Goal: Task Accomplishment & Management: Complete application form

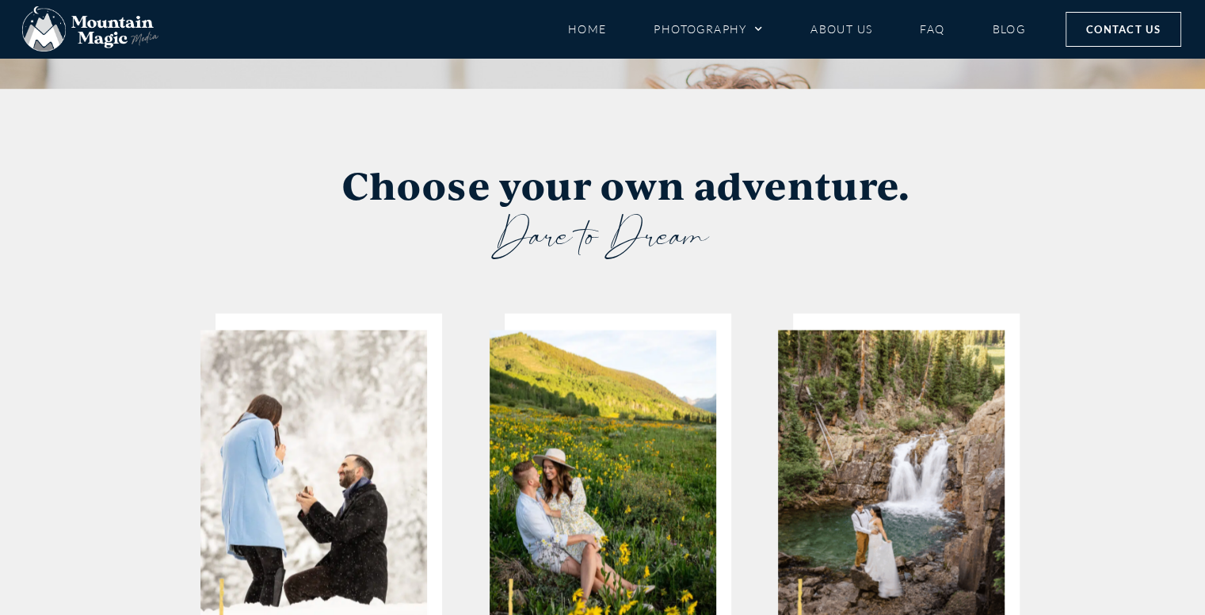
scroll to position [2997, 0]
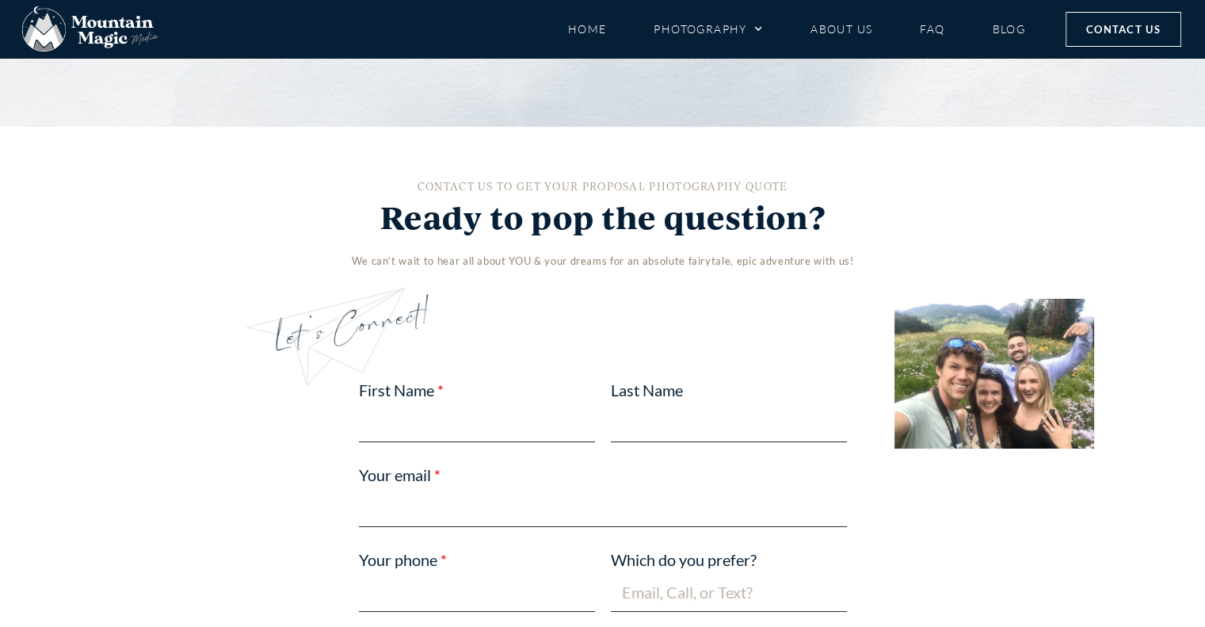
scroll to position [5373, 0]
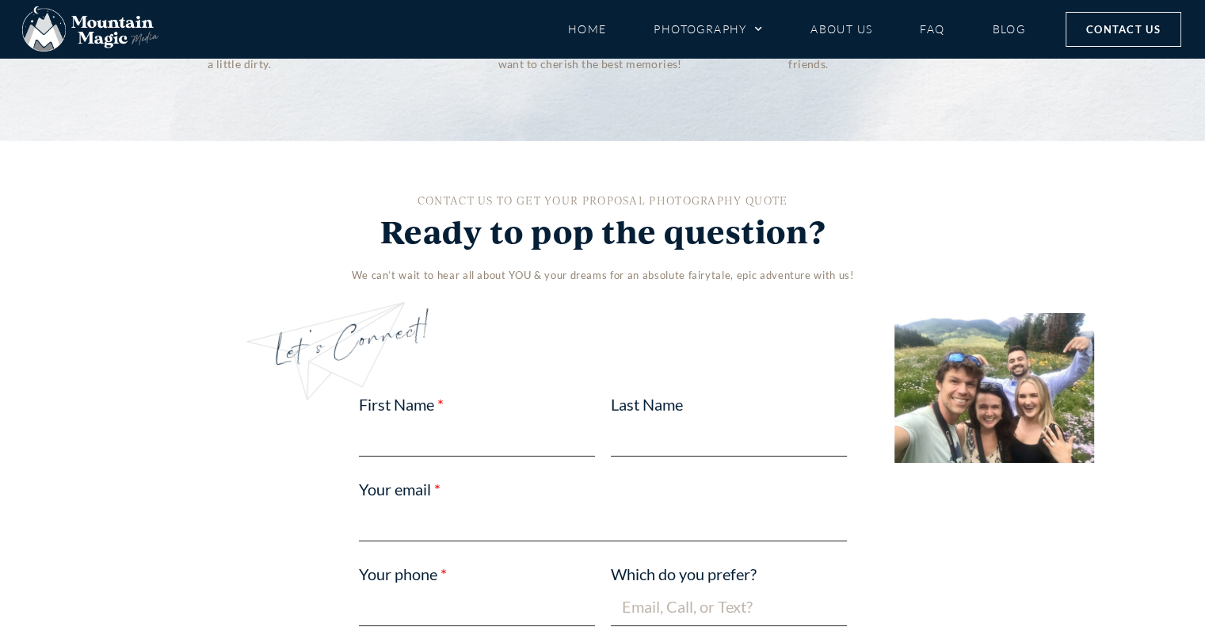
click at [482, 419] on input "First Name" at bounding box center [477, 437] width 236 height 37
type input "Riley"
type input "Fuhrman"
type input "rileyfuhrman@gmail.com"
type input "3035943340"
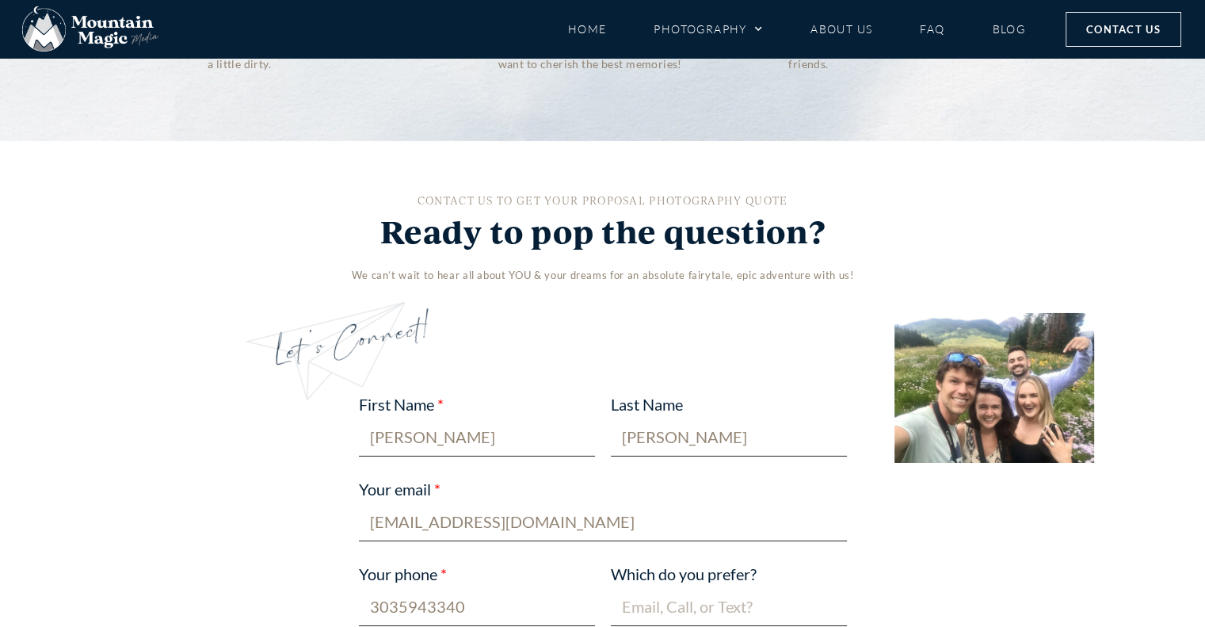
click at [678, 589] on input "Which do you prefer?" at bounding box center [729, 607] width 236 height 37
type input "email"
select select "Proposal"
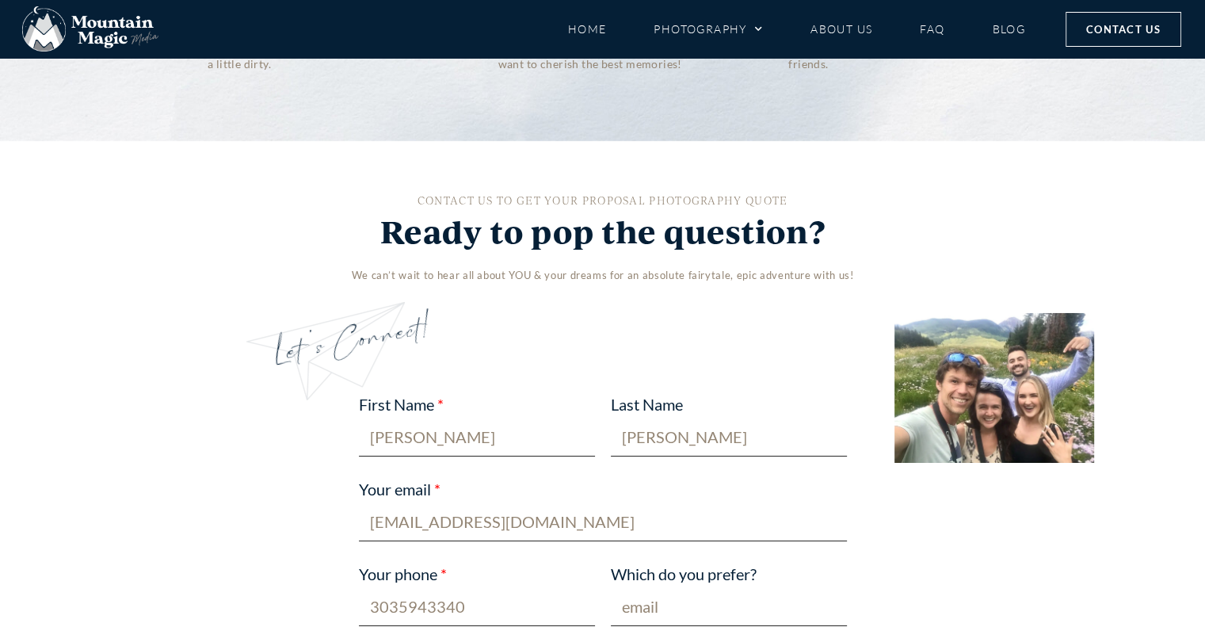
select select "Google"
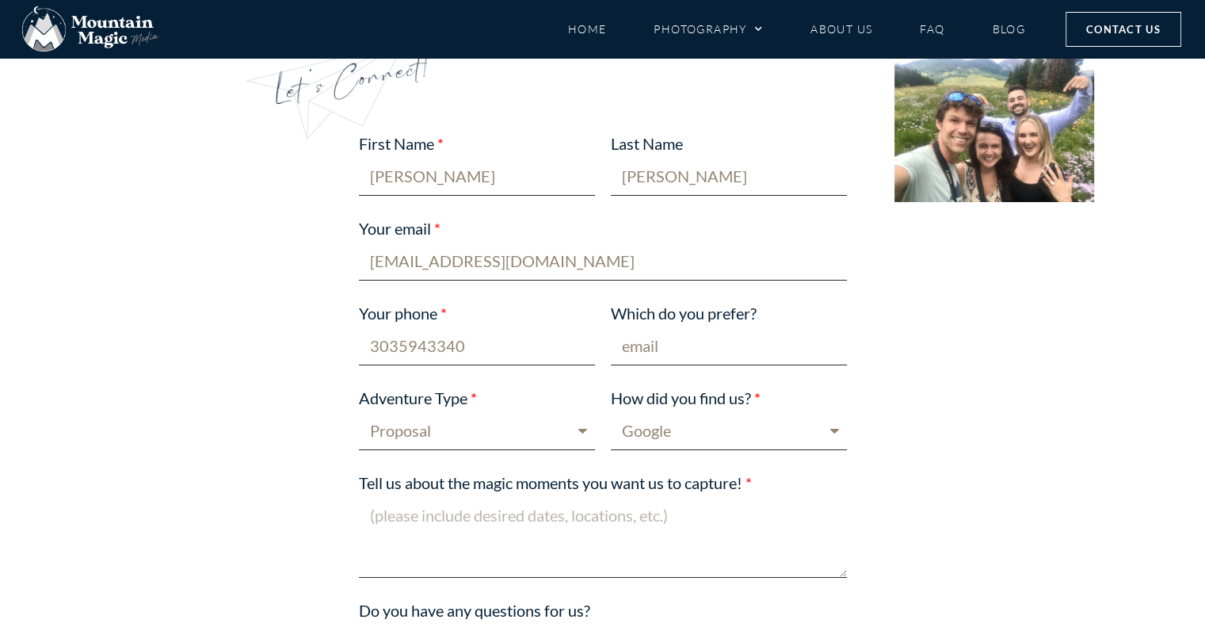
scroll to position [5637, 0]
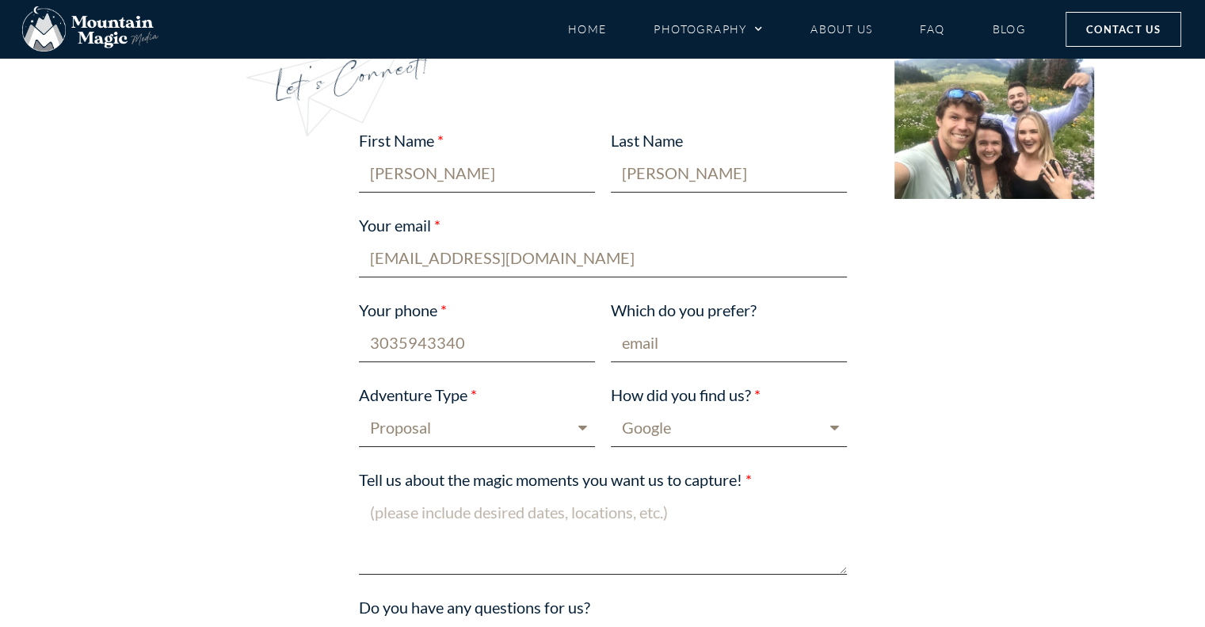
click at [552, 495] on textarea "Tell us about the magic moments you want us to capture!" at bounding box center [603, 535] width 488 height 80
paste textarea "Hey there - looking to propose at the top of American Lake outside of Aspen on …"
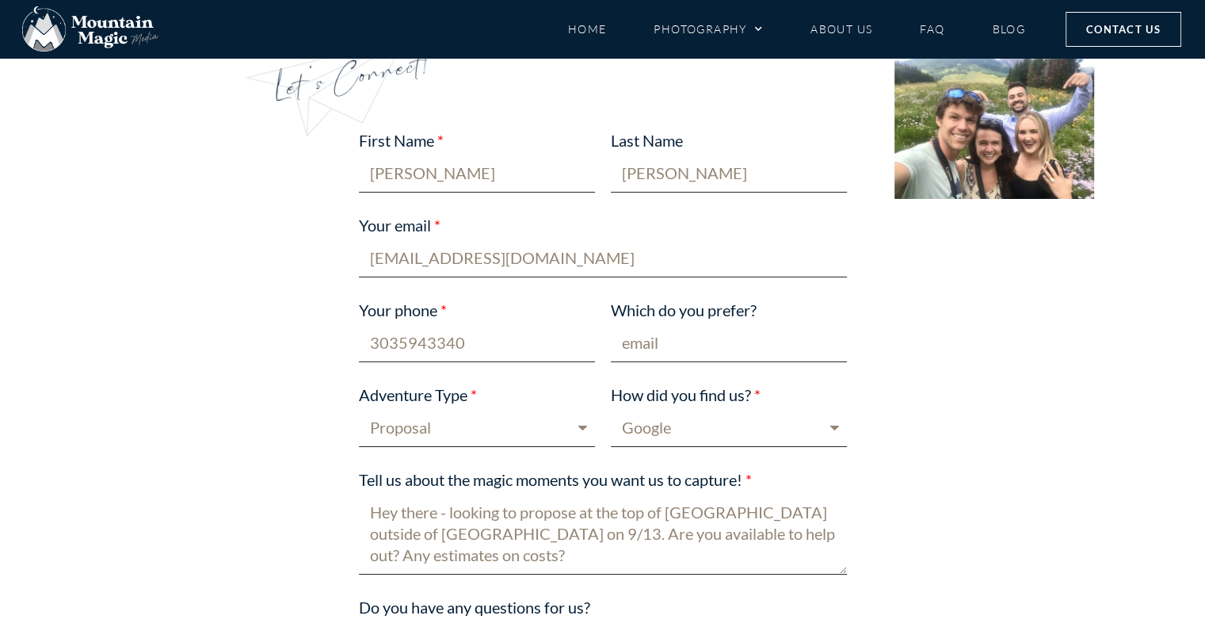
click at [460, 495] on textarea "Hey there - looking to propose at the top of American Lake outside of Aspen on …" at bounding box center [603, 535] width 488 height 80
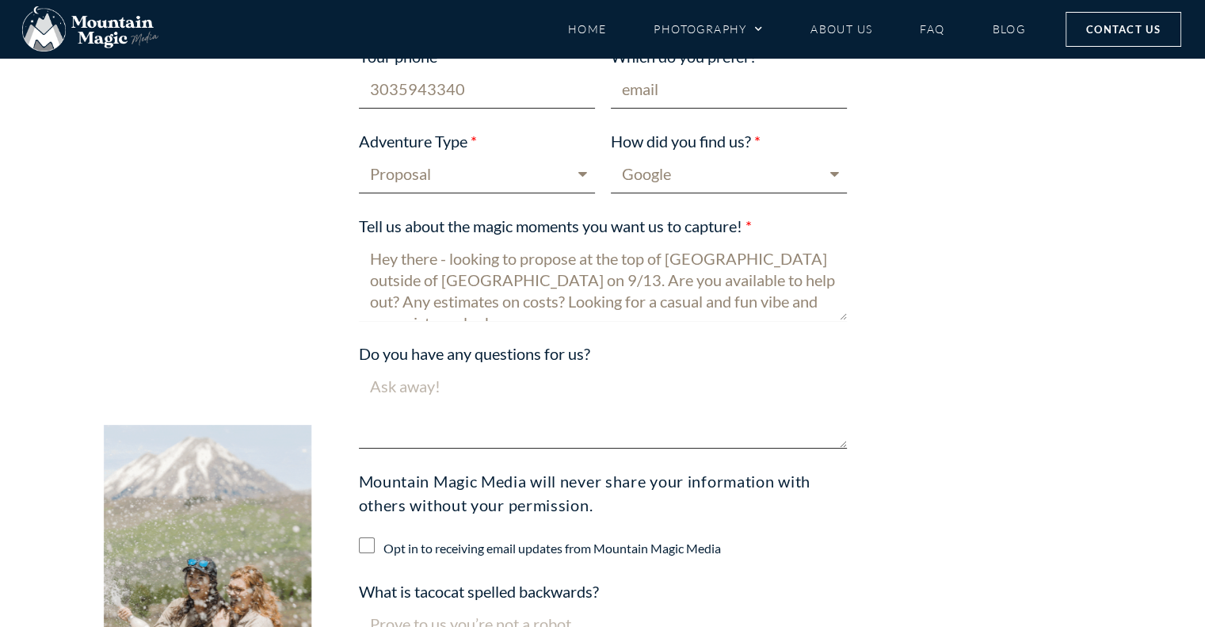
scroll to position [13, 0]
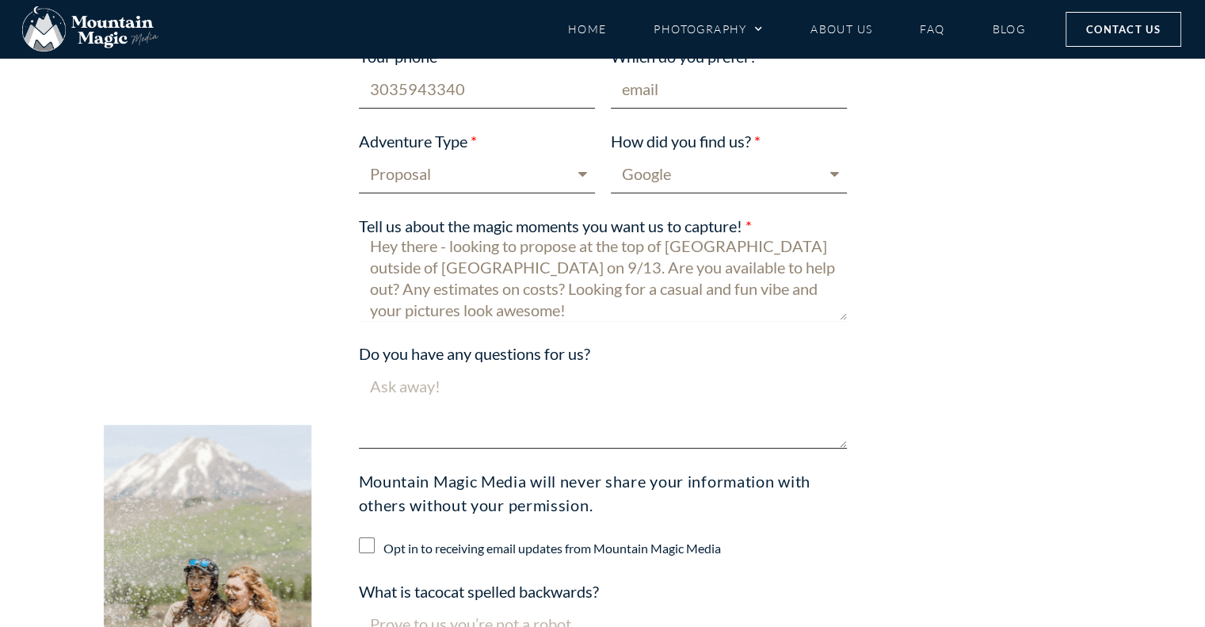
type textarea "Hey there - looking to propose at the top of American Lake outside of Aspen on …"
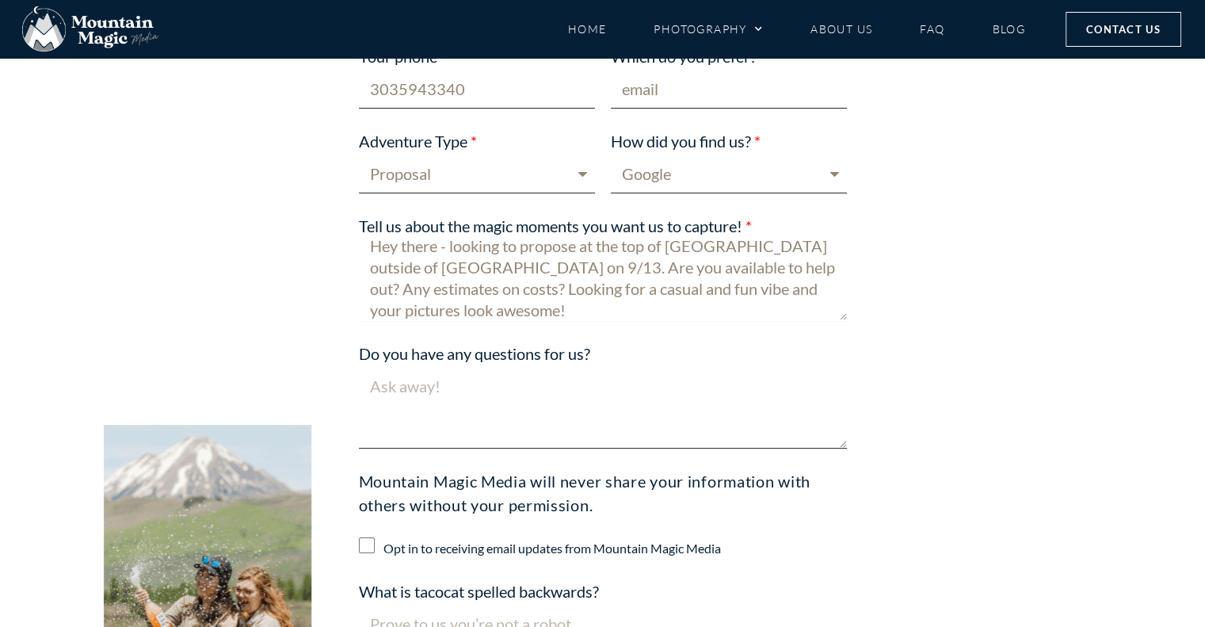
click at [507, 606] on input "What is tacocat spelled backwards?" at bounding box center [603, 624] width 488 height 37
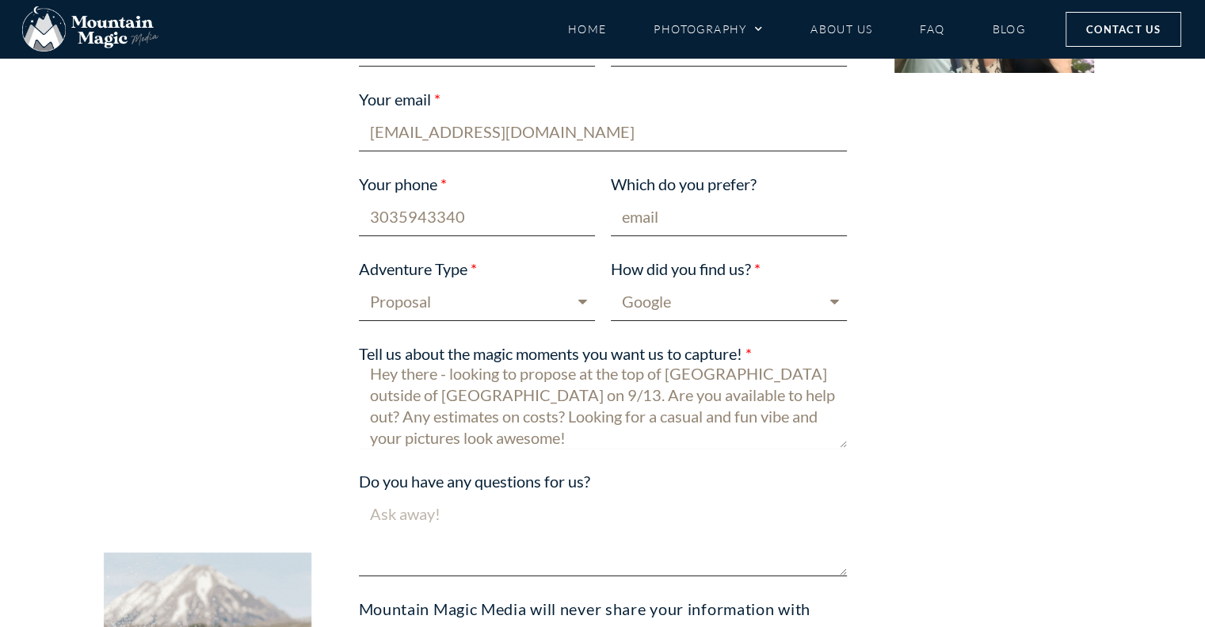
scroll to position [5960, 0]
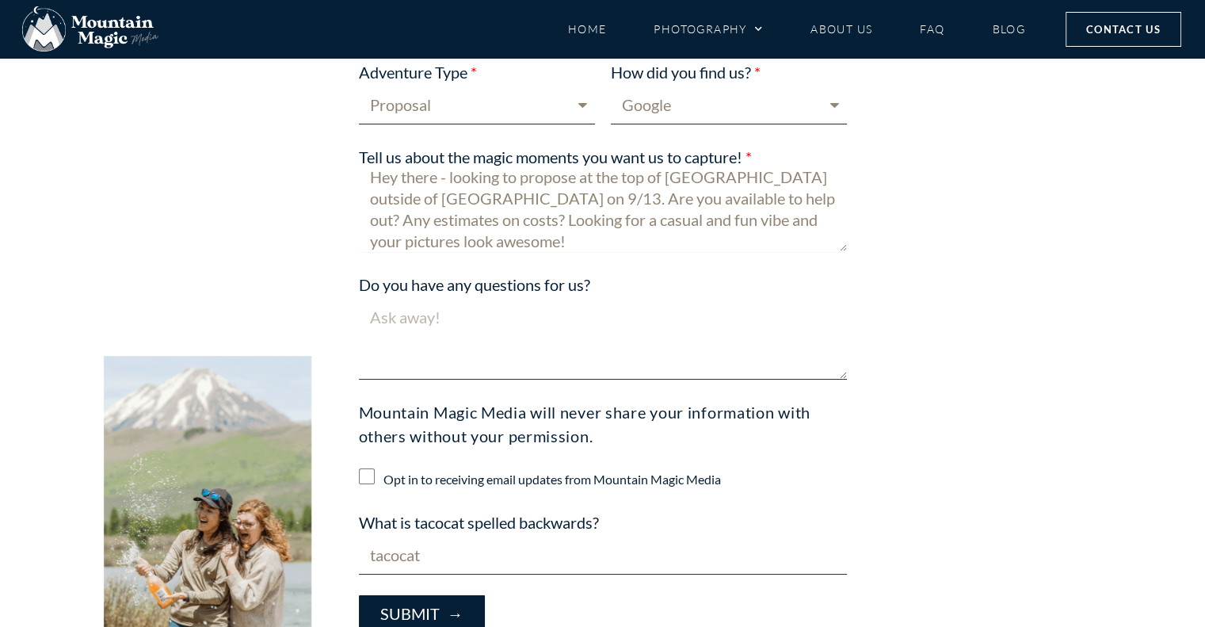
type input "tacocat"
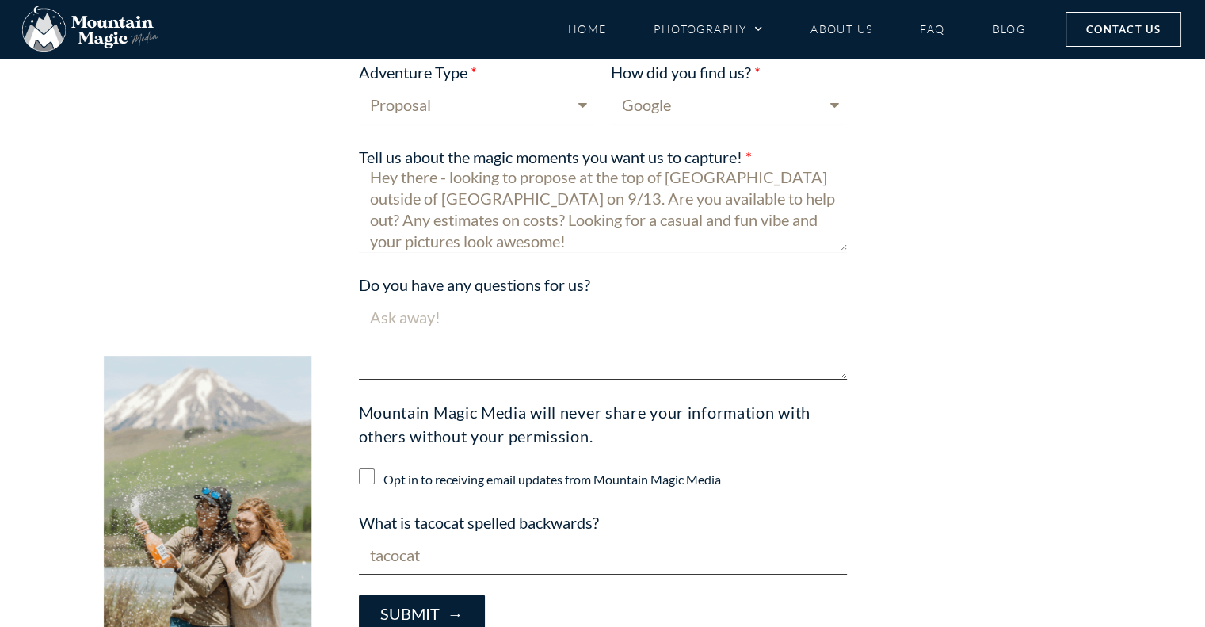
click at [434, 595] on button "Submit →" at bounding box center [422, 613] width 126 height 37
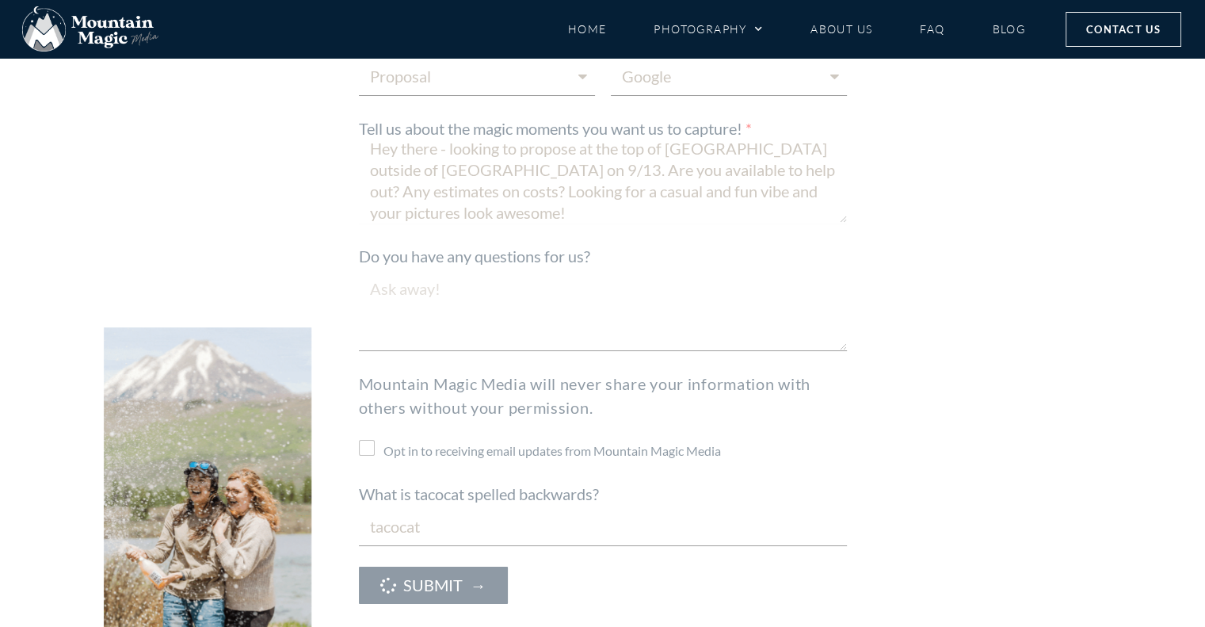
scroll to position [0, 0]
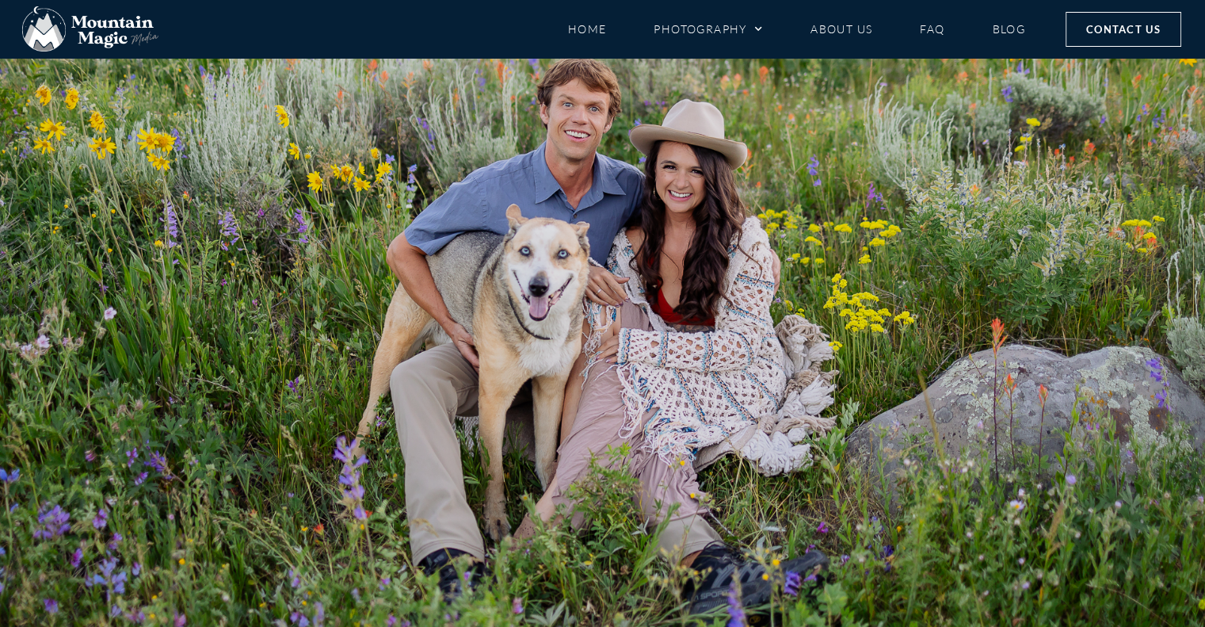
scroll to position [249, 0]
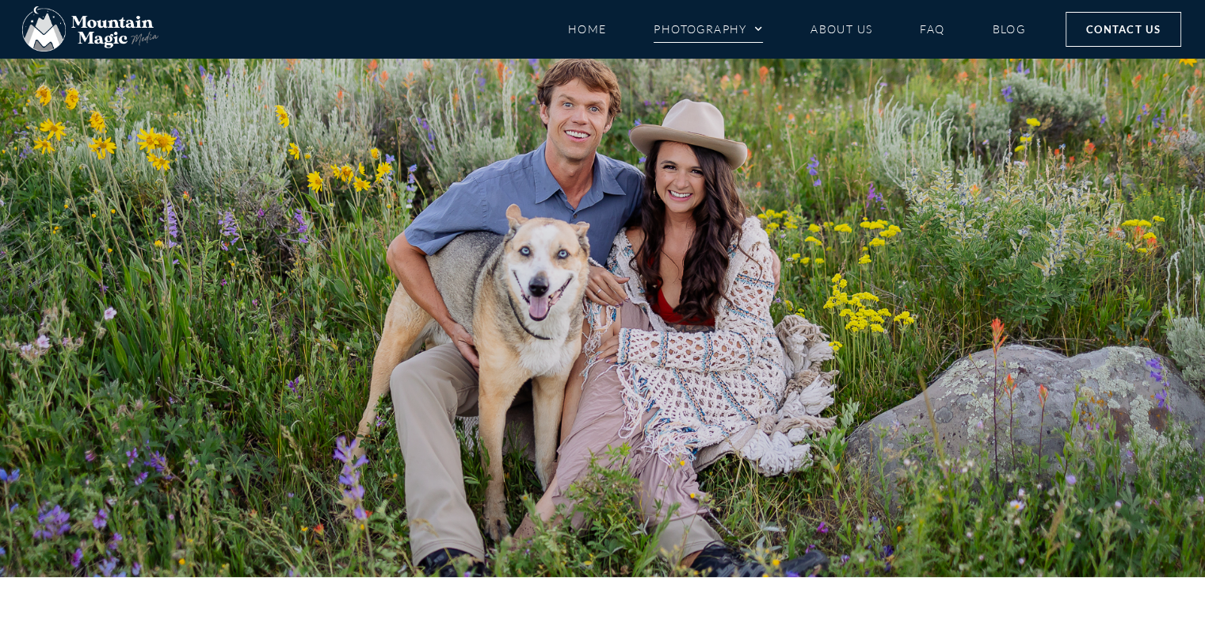
click at [732, 29] on link "Photography" at bounding box center [708, 29] width 109 height 28
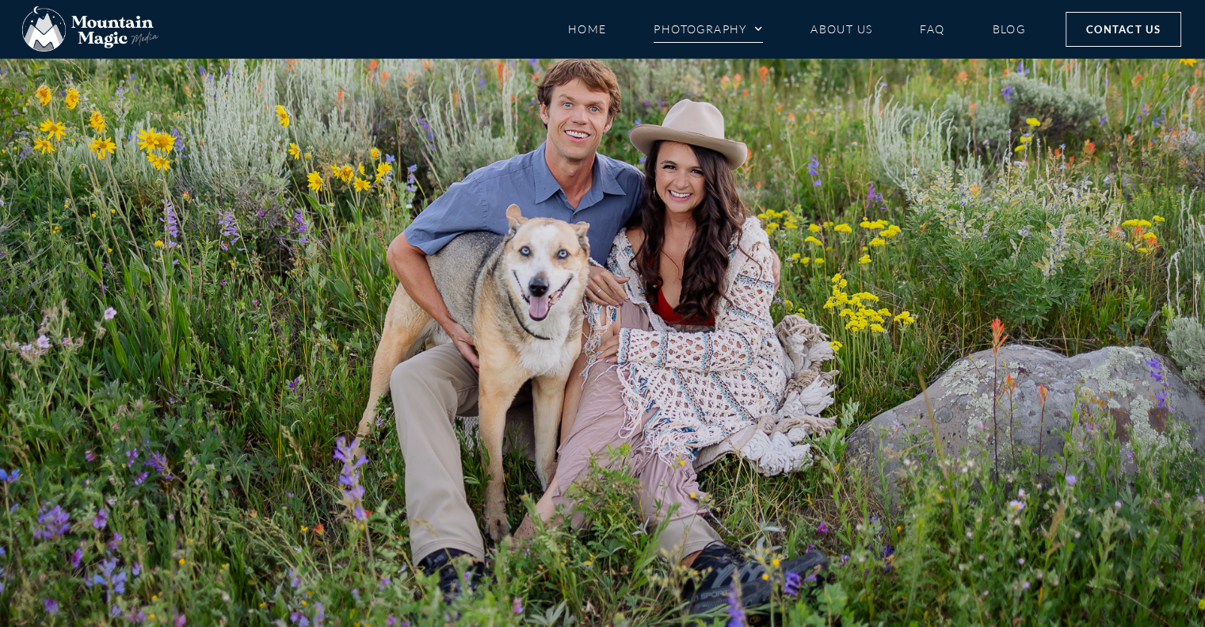
click at [731, 29] on link "Photography" at bounding box center [708, 29] width 109 height 28
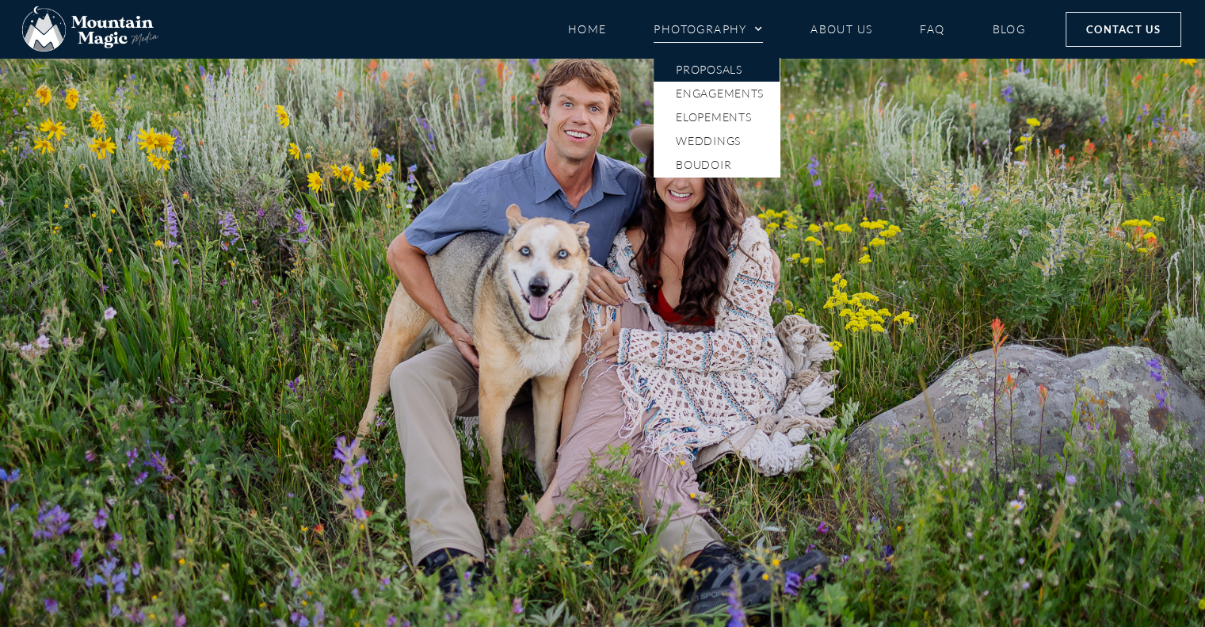
click at [729, 69] on link "Proposals" at bounding box center [717, 70] width 126 height 24
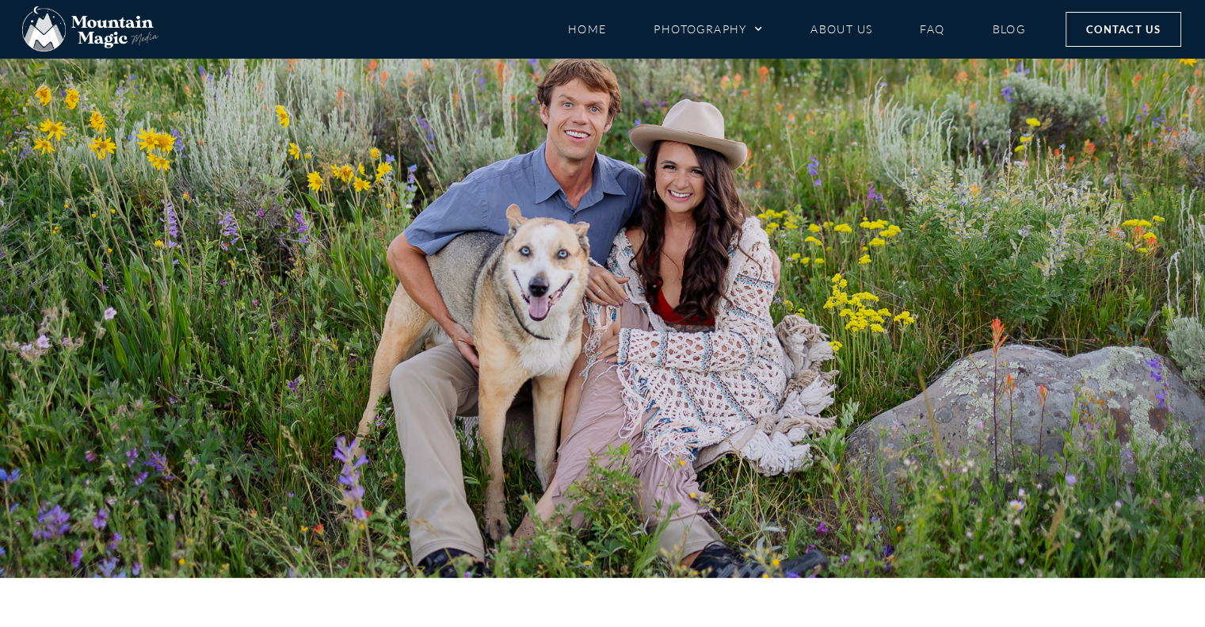
scroll to position [249, 0]
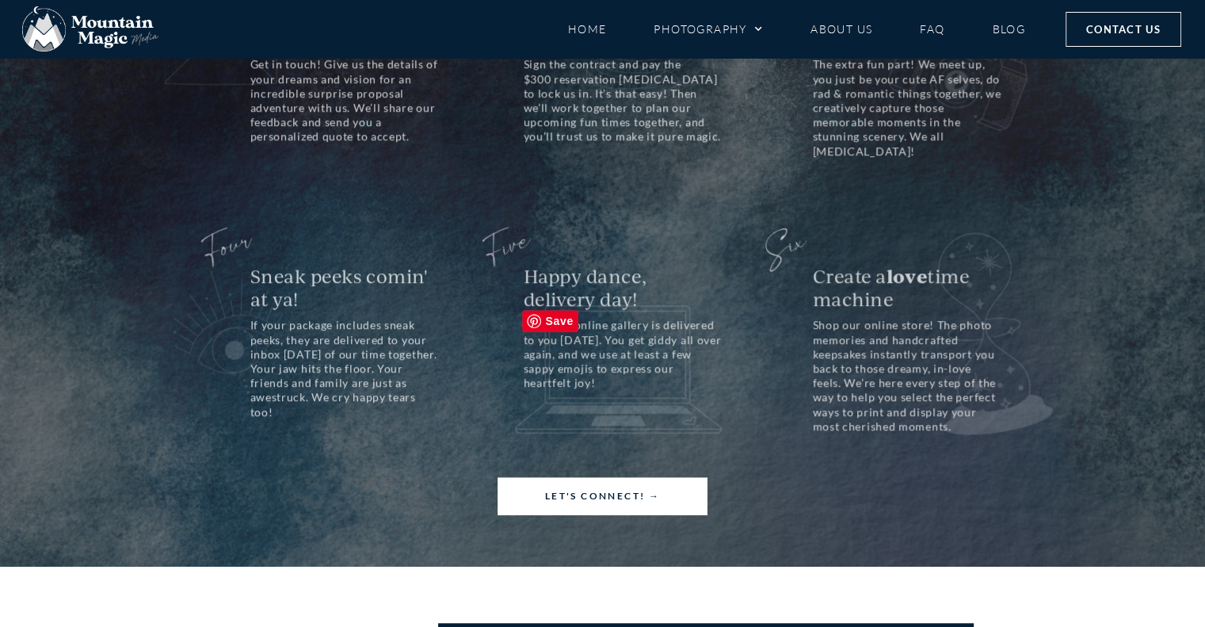
scroll to position [1205, 0]
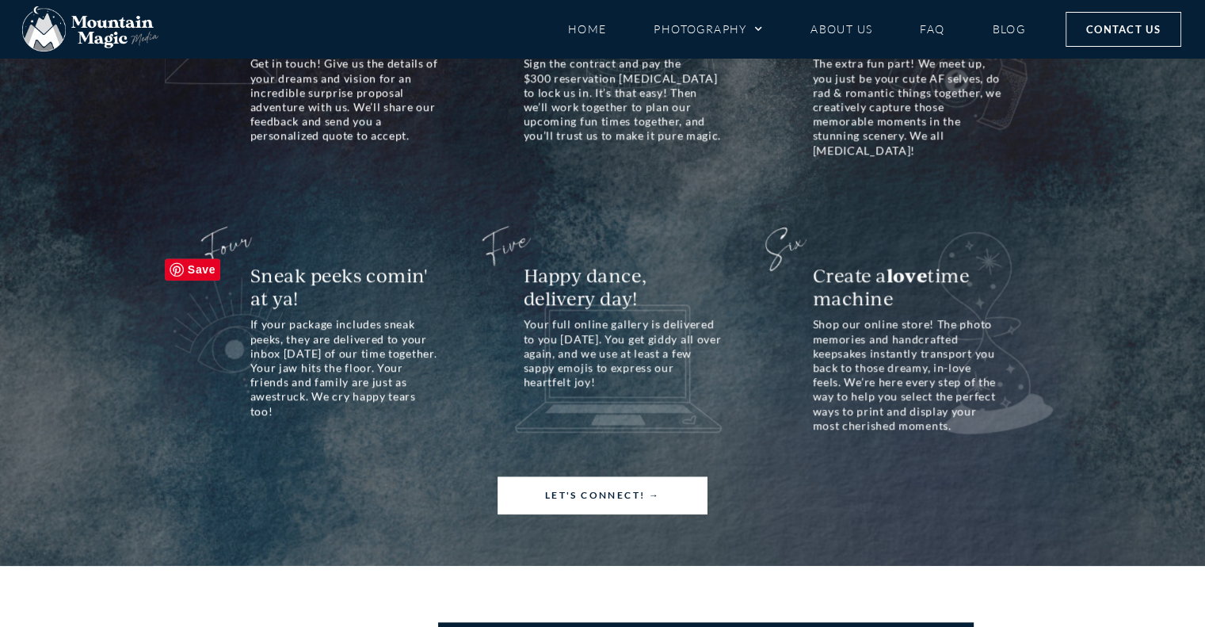
drag, startPoint x: 453, startPoint y: 394, endPoint x: 271, endPoint y: 330, distance: 193.0
click at [271, 330] on div "Four Sneak peeks comin' at ya! If your package includes sneak peeks, they are d…" at bounding box center [603, 331] width 856 height 204
click at [325, 372] on p "If your package includes sneak peeks, they are delivered to your inbox within 1…" at bounding box center [345, 367] width 190 height 101
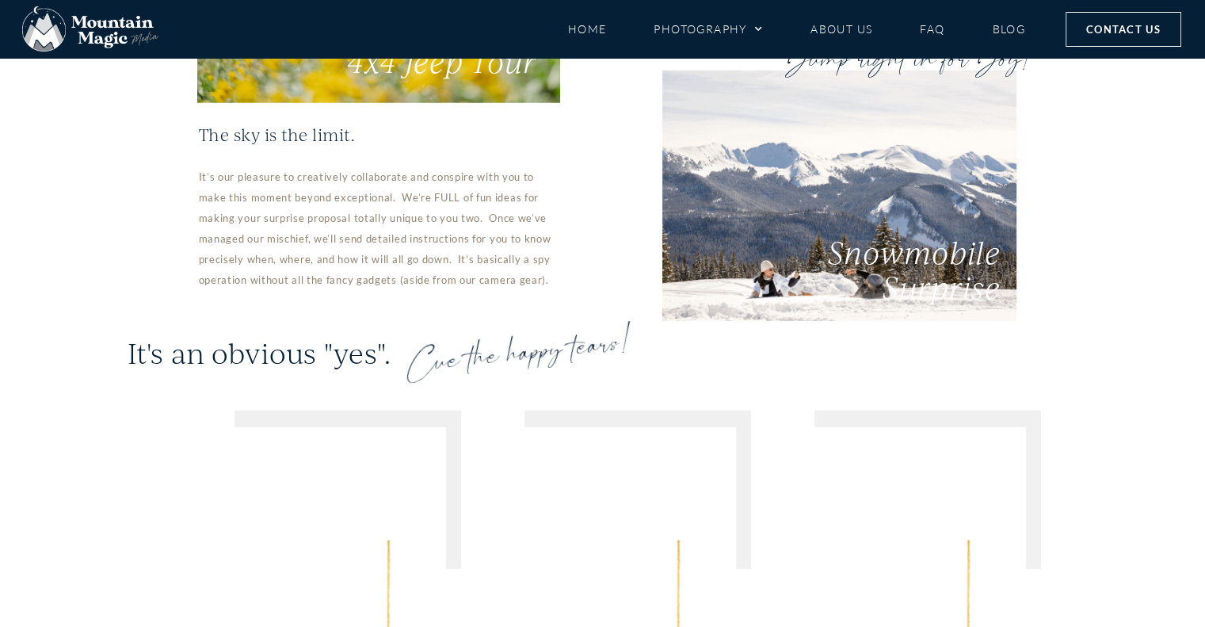
scroll to position [4435, 0]
